Goal: Transaction & Acquisition: Obtain resource

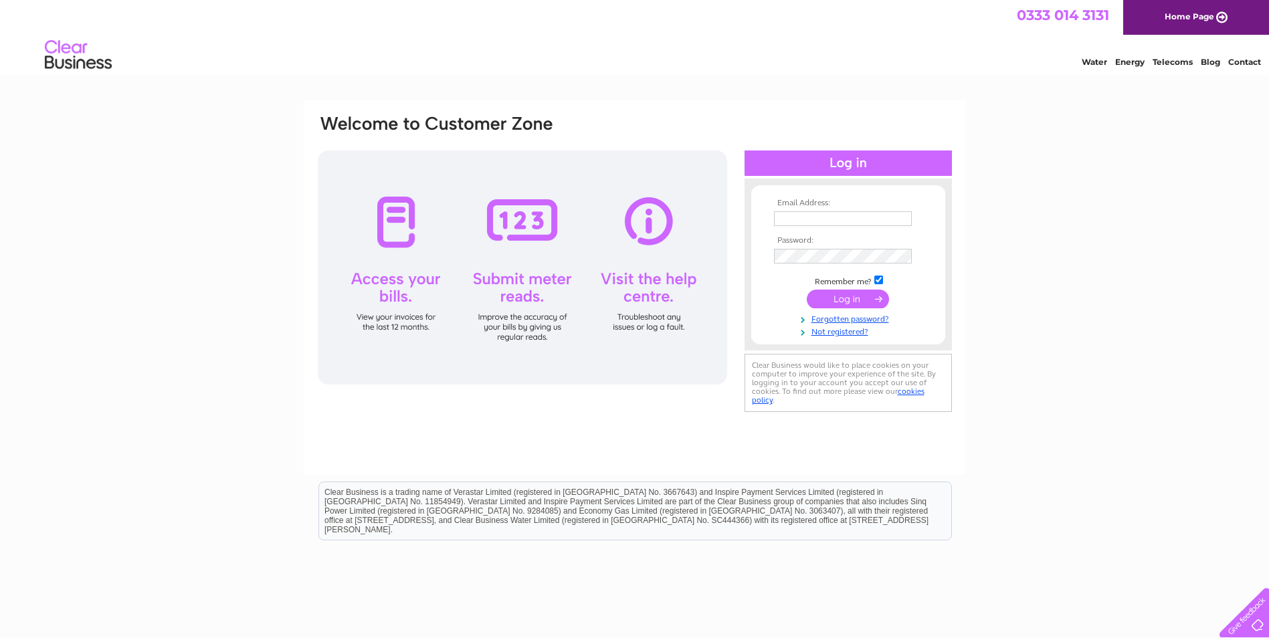
type input "accs@freshopps.co.uk"
click at [838, 296] on input "submit" at bounding box center [848, 299] width 82 height 19
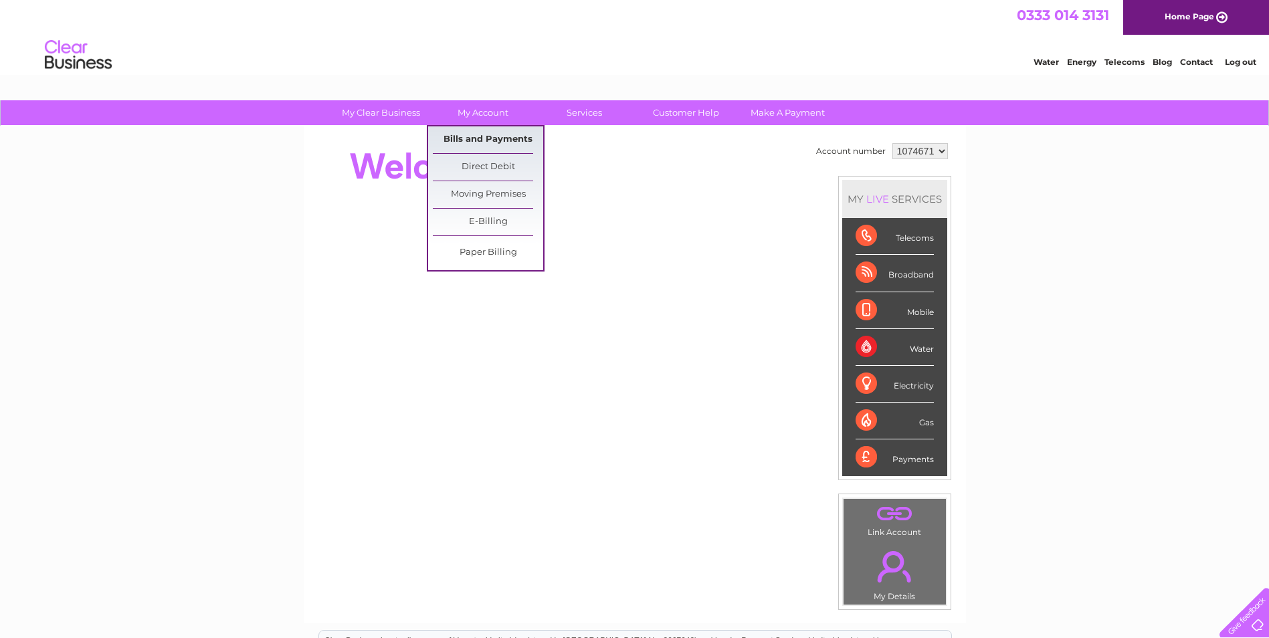
click at [492, 138] on link "Bills and Payments" at bounding box center [488, 139] width 110 height 27
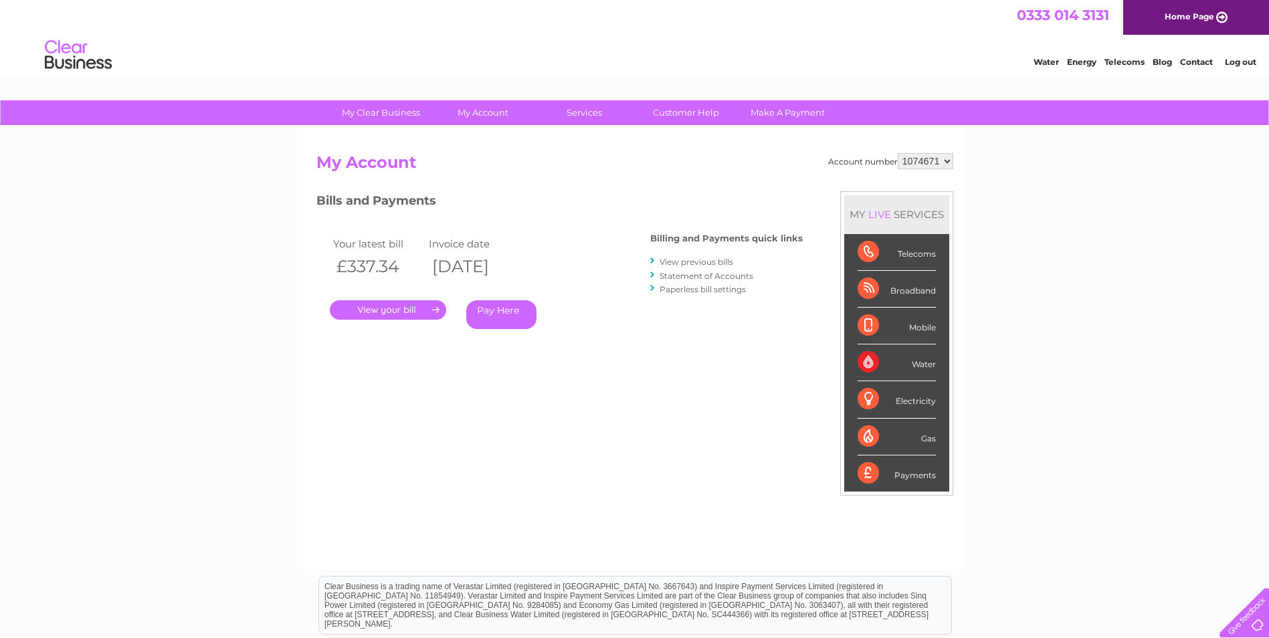
click at [381, 304] on link "." at bounding box center [388, 309] width 116 height 19
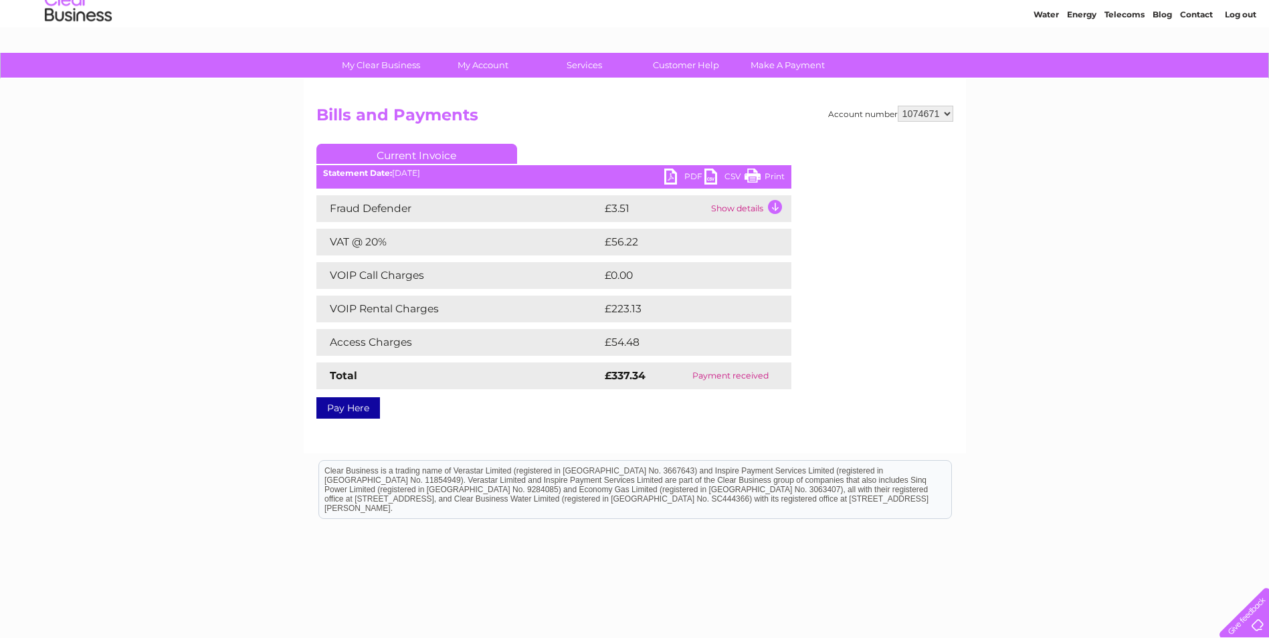
scroll to position [67, 0]
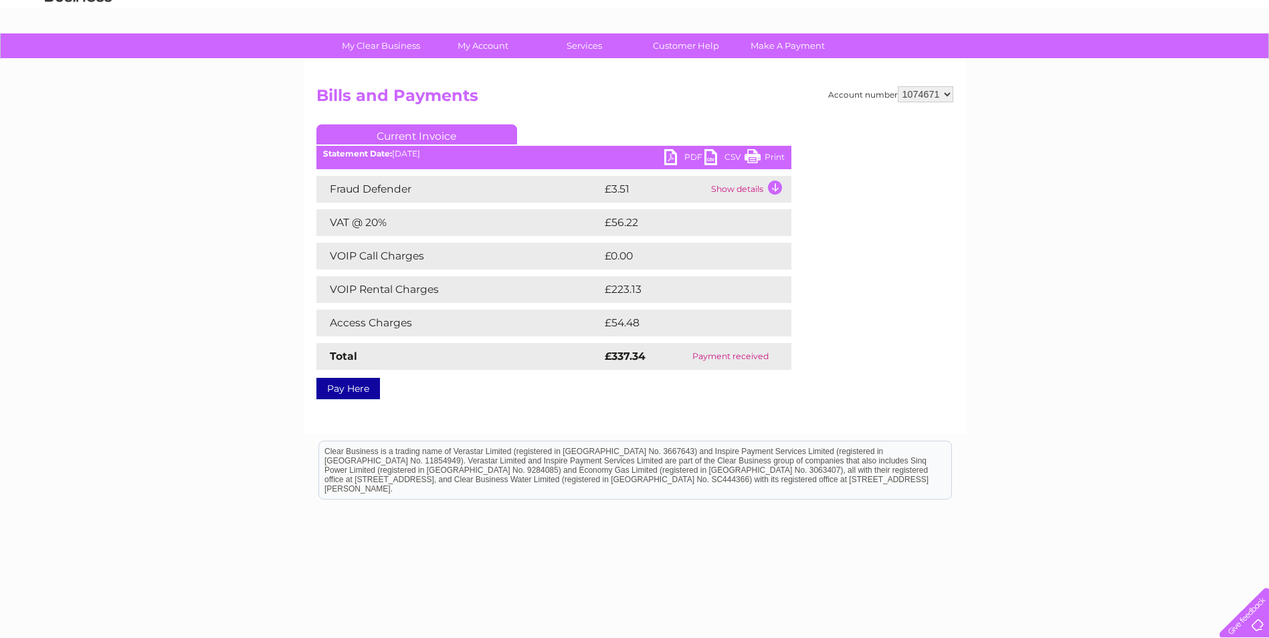
click at [741, 189] on td "Show details" at bounding box center [750, 189] width 84 height 27
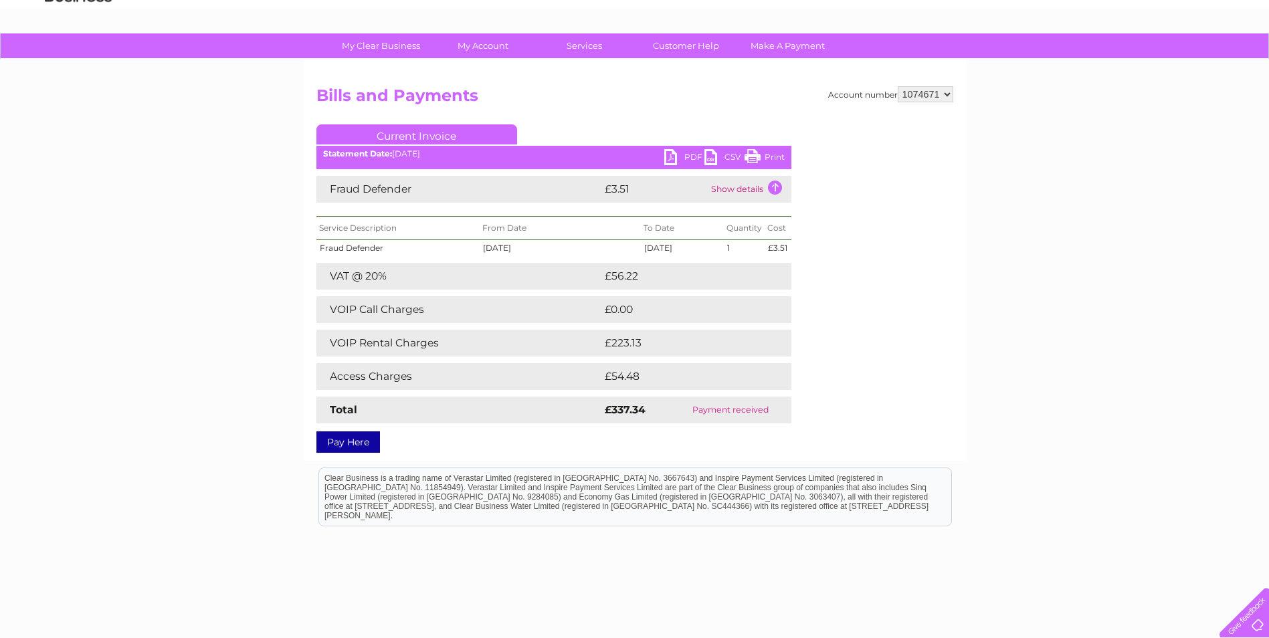
click at [692, 158] on link "PDF" at bounding box center [684, 158] width 40 height 19
